Goal: Complete application form

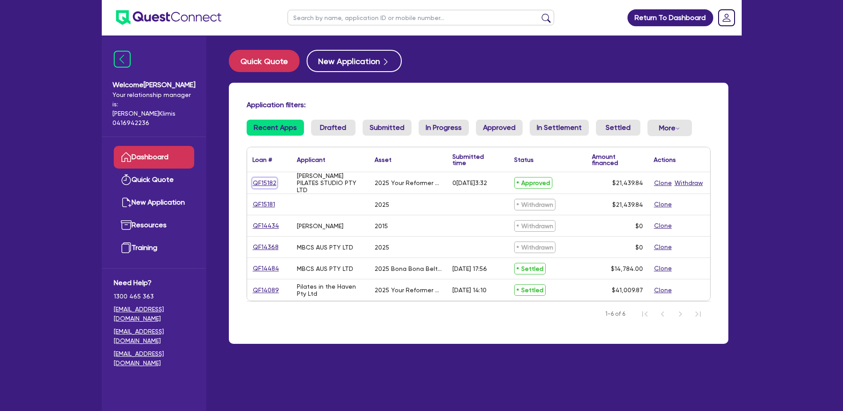
click at [267, 179] on link "QF15182" at bounding box center [265, 183] width 24 height 10
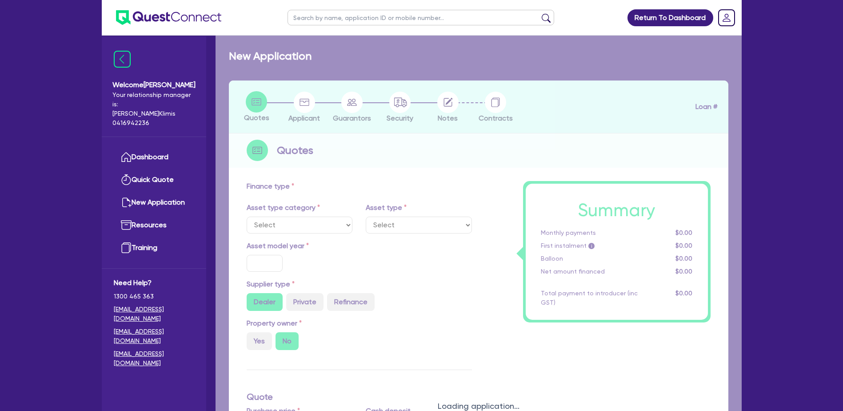
select select "TERTIARY_ASSETS"
type input "2025"
radio input "true"
type input "21,439.84"
type input "2"
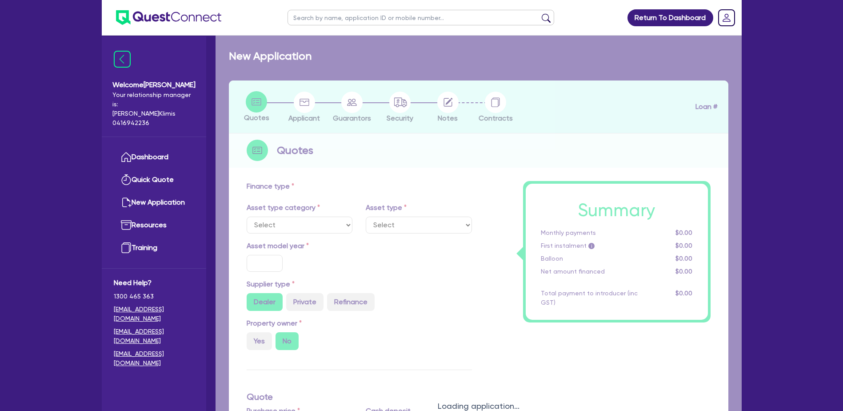
type input "428.8"
radio input "true"
type input "23"
select select "OTHER_TERTIARY"
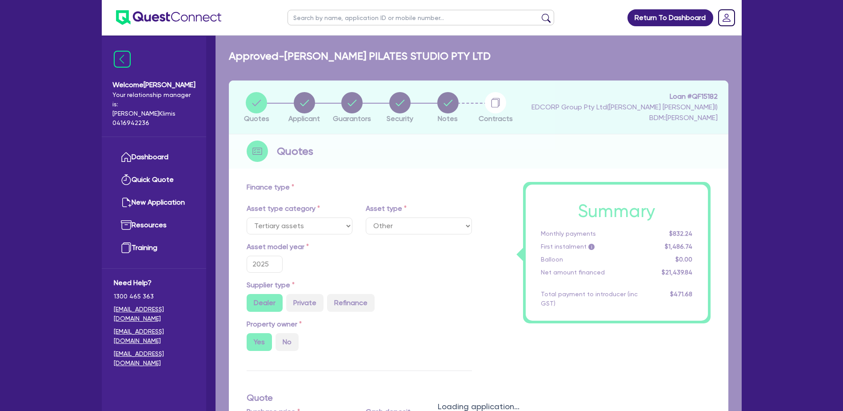
click at [495, 102] on div "Loading application..." at bounding box center [479, 400] width 526 height 729
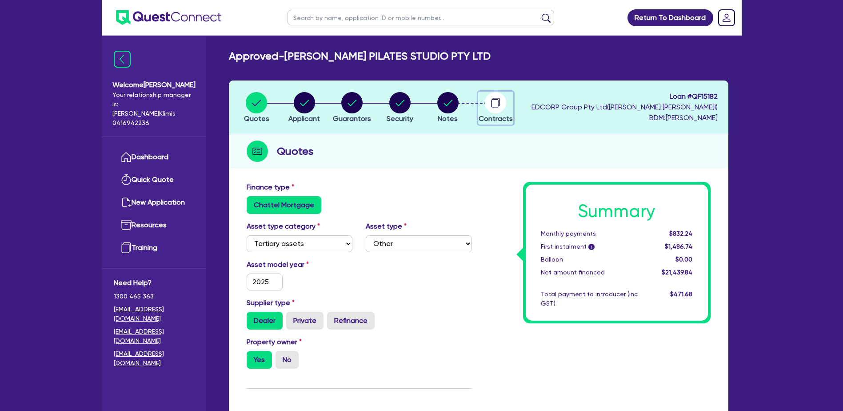
click at [497, 100] on circle "button" at bounding box center [495, 102] width 21 height 21
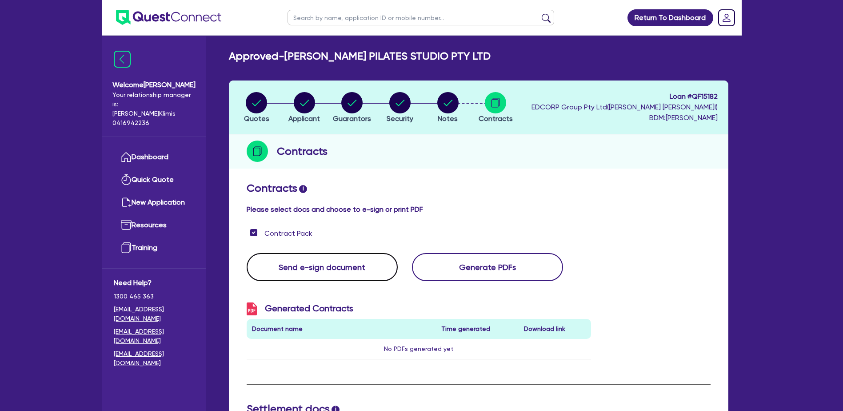
click at [307, 264] on button "Send e-sign document" at bounding box center [322, 267] width 151 height 28
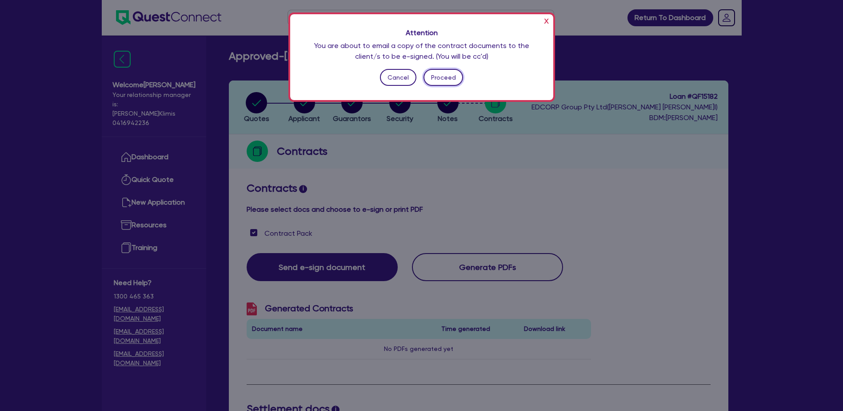
click at [437, 76] on button "Proceed" at bounding box center [444, 77] width 40 height 17
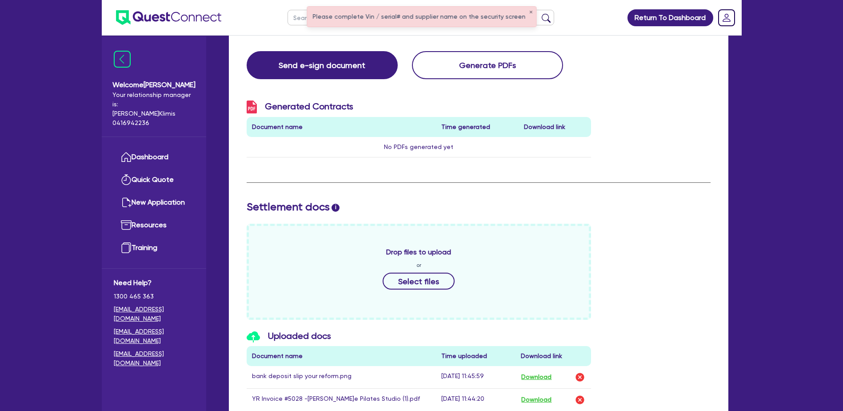
scroll to position [176, 0]
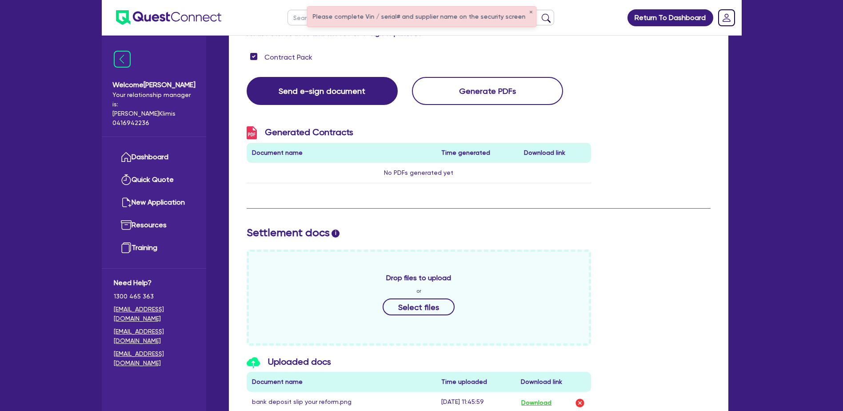
click at [413, 17] on div "Please complete Vin / serial# and supplier name on the security screen ✕" at bounding box center [421, 17] width 229 height 20
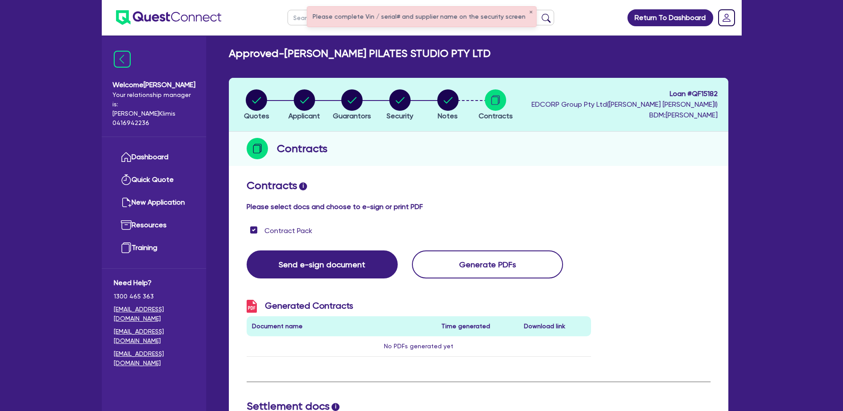
scroll to position [0, 0]
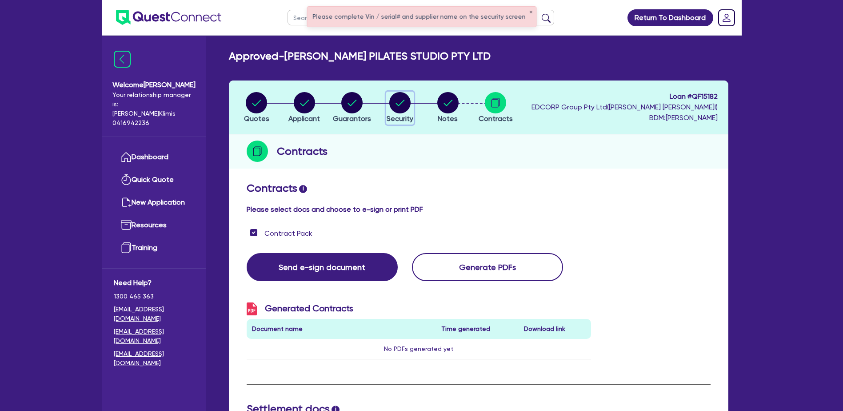
click at [402, 101] on circle "button" at bounding box center [399, 102] width 21 height 21
select select "TERTIARY_ASSETS"
select select "OTHER_TERTIARY"
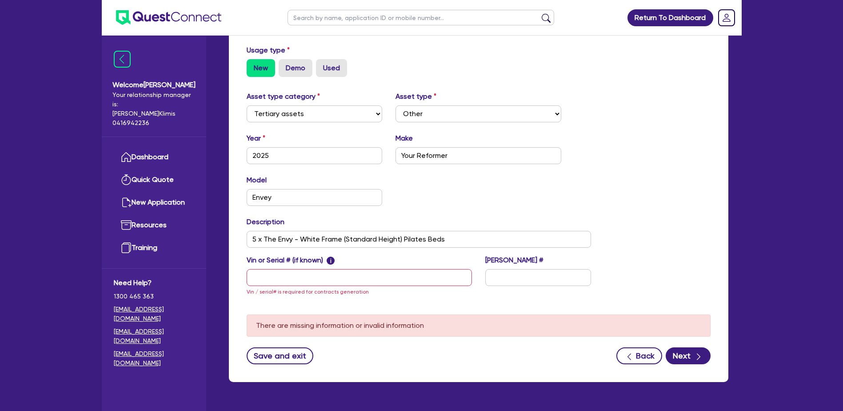
scroll to position [267, 0]
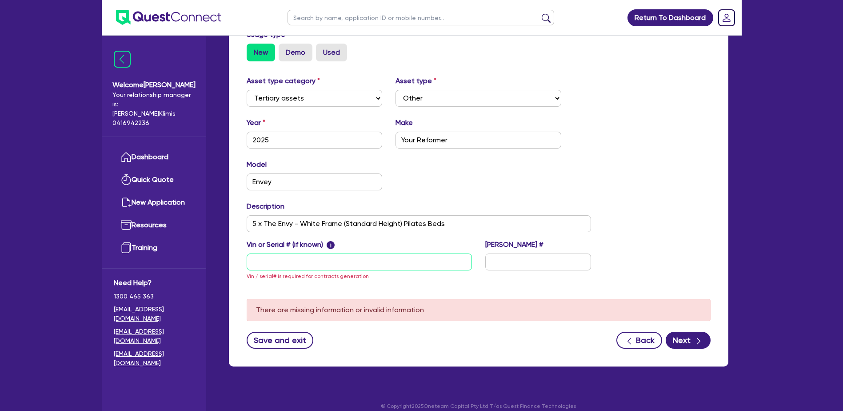
click at [255, 260] on input "text" at bounding box center [359, 261] width 225 height 17
click at [266, 262] on input "text" at bounding box center [359, 261] width 225 height 17
paste input "Serial numbers: YRENVY001997 YRENVY001998 YRENVY001999 YRENVY002000 YRENVY002001"
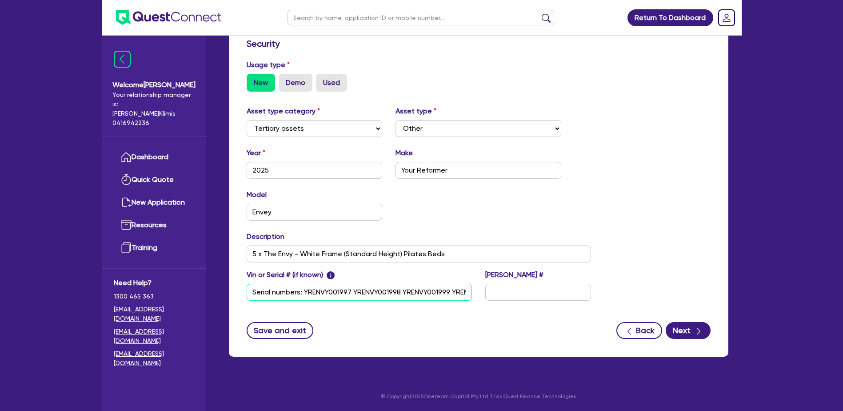
scroll to position [0, 91]
type input "Serial numbers: YRENVY001997 YRENVY001998 YRENVY001999 YRENVY002000 YRENVY002001"
click at [685, 328] on button "Next" at bounding box center [688, 330] width 45 height 17
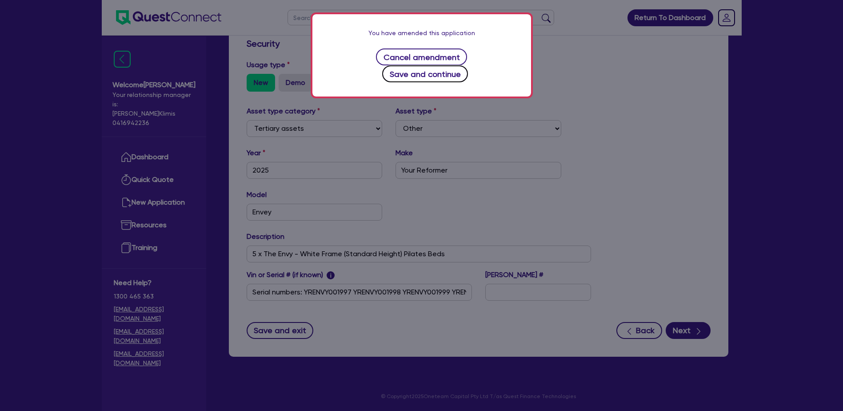
click at [468, 65] on button "Save and continue" at bounding box center [425, 73] width 86 height 17
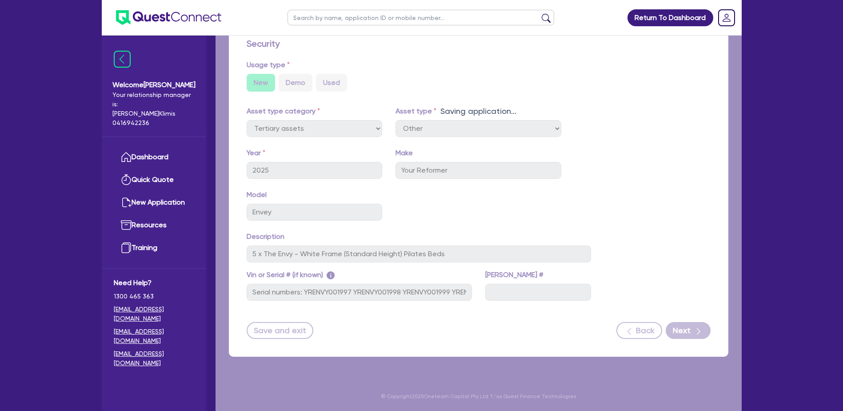
select select "Quest Finance - Platform Funding"
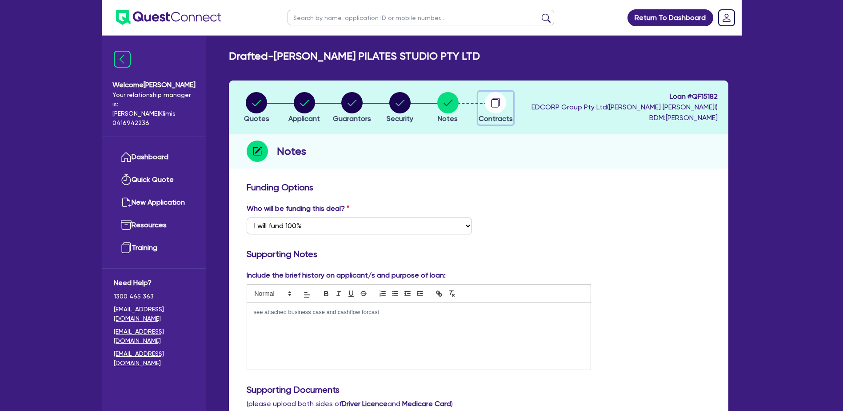
click at [496, 101] on circle "button" at bounding box center [495, 102] width 21 height 21
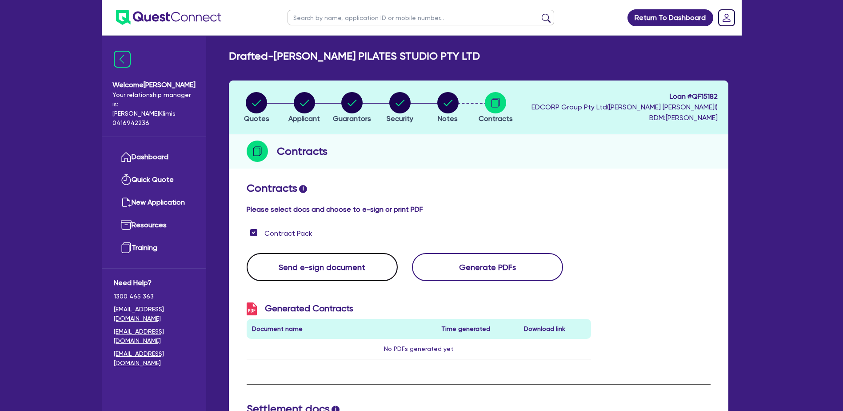
click at [308, 267] on button "Send e-sign document" at bounding box center [322, 267] width 151 height 28
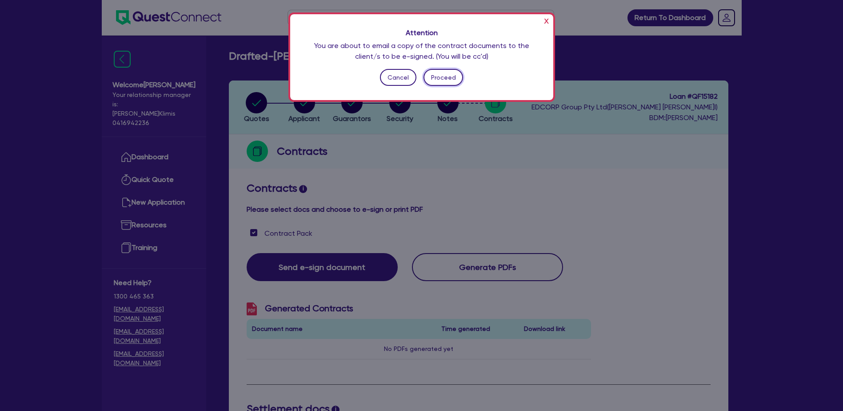
click at [442, 77] on button "Proceed" at bounding box center [444, 77] width 40 height 17
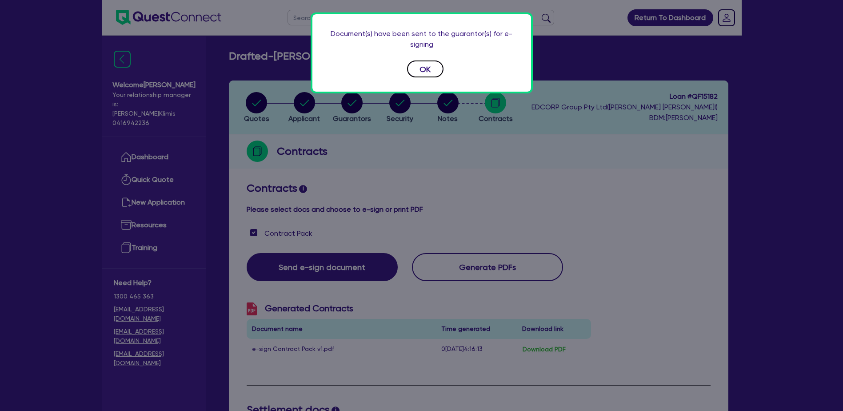
click at [424, 69] on button "OK" at bounding box center [425, 68] width 36 height 17
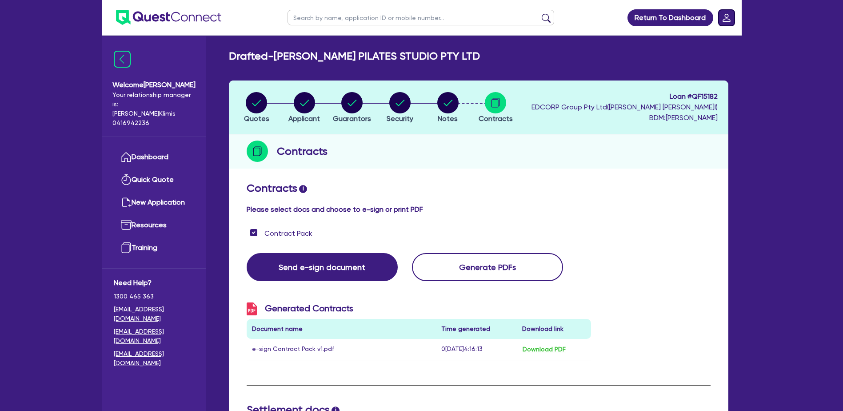
click at [724, 15] on rect "Dropdown toggle" at bounding box center [727, 18] width 16 height 16
click at [690, 55] on link "Logout" at bounding box center [701, 57] width 67 height 16
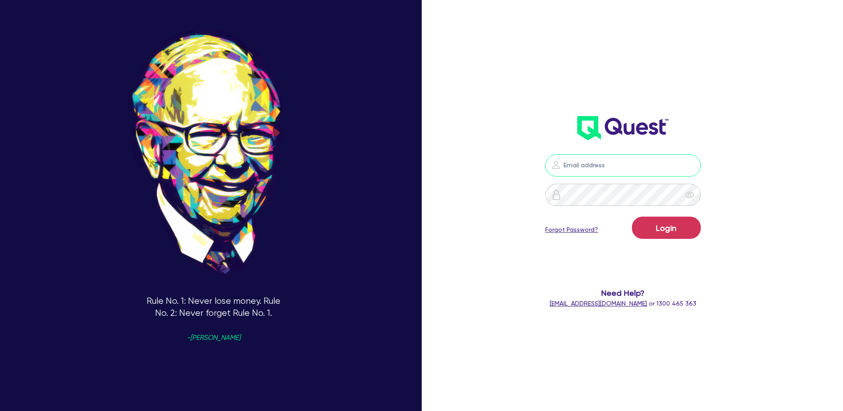
type input "[PERSON_NAME][EMAIL_ADDRESS][PERSON_NAME][DOMAIN_NAME]"
